Goal: Transaction & Acquisition: Purchase product/service

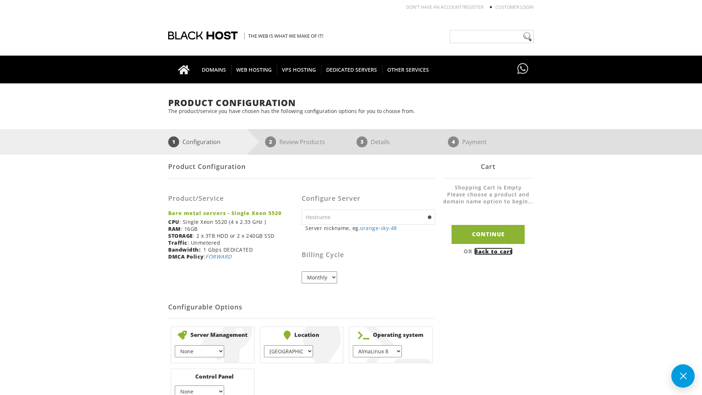
click at [495, 251] on link "Back to cart" at bounding box center [494, 251] width 38 height 7
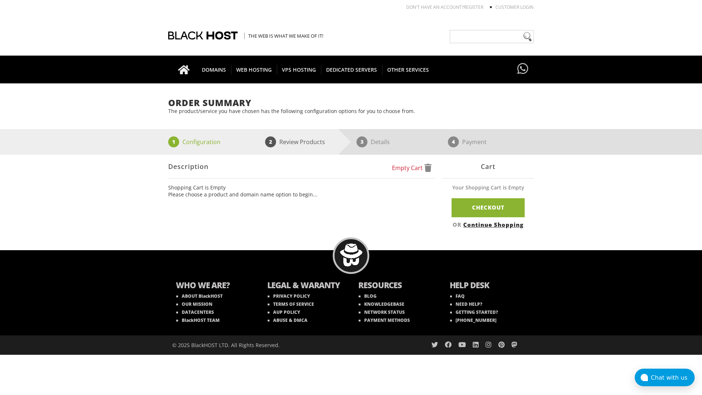
click at [495, 224] on link "Continue Shopping" at bounding box center [494, 224] width 60 height 7
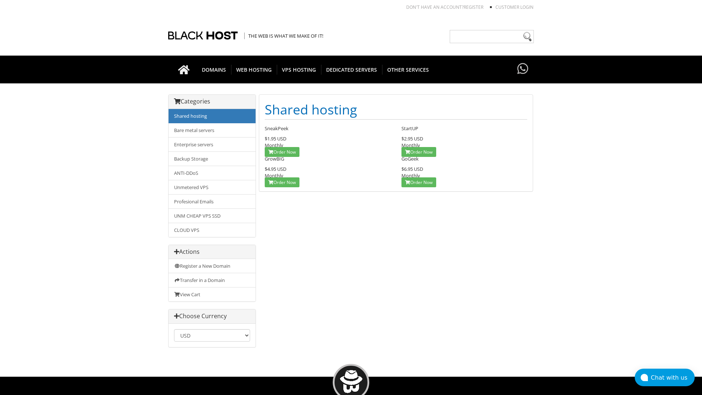
click at [212, 116] on link "Shared hosting" at bounding box center [212, 116] width 87 height 14
